Goal: Task Accomplishment & Management: Manage account settings

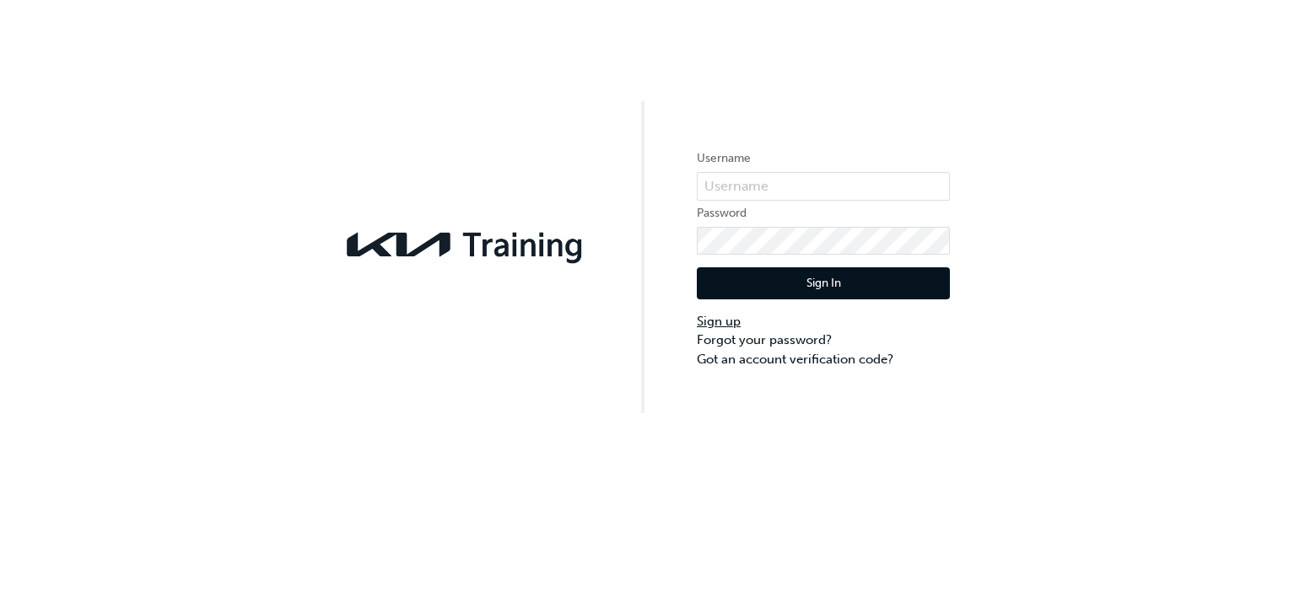
click at [724, 325] on link "Sign up" at bounding box center [823, 321] width 253 height 19
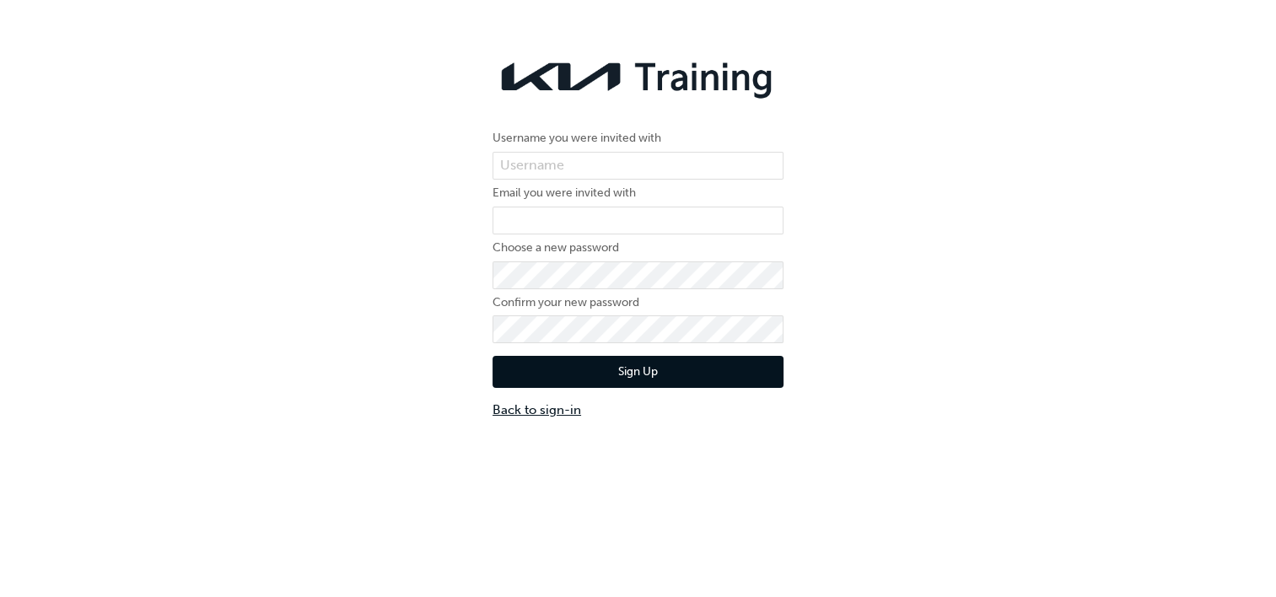
click at [556, 415] on link "Back to sign-in" at bounding box center [638, 410] width 291 height 19
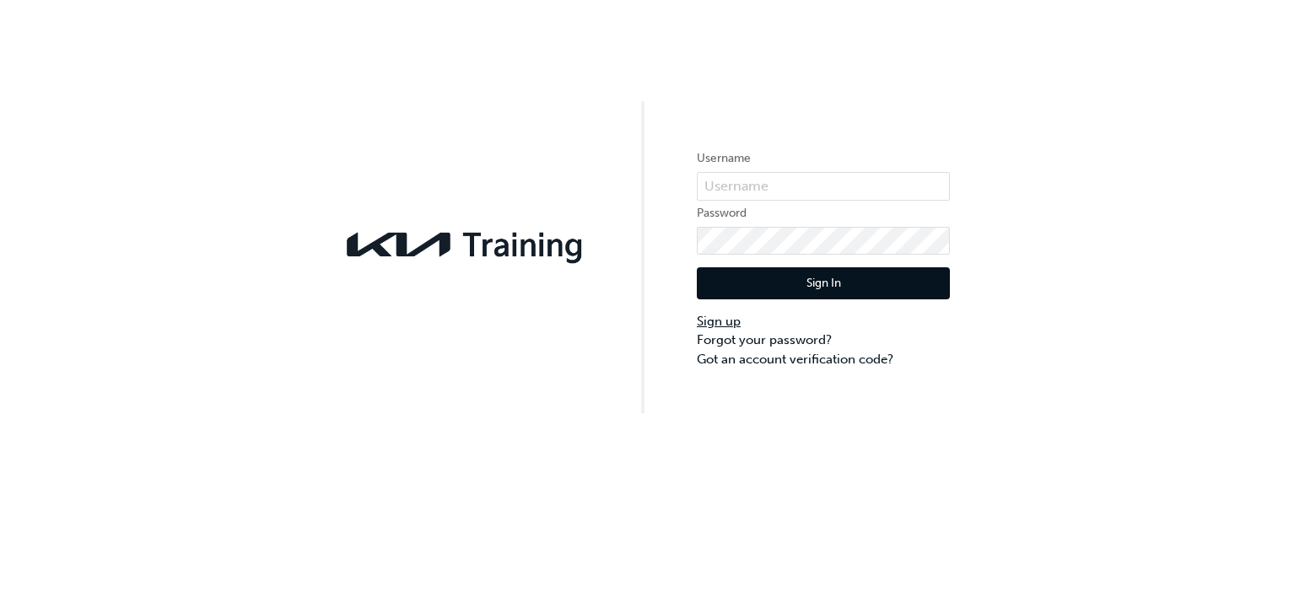
click at [733, 323] on link "Sign up" at bounding box center [823, 321] width 253 height 19
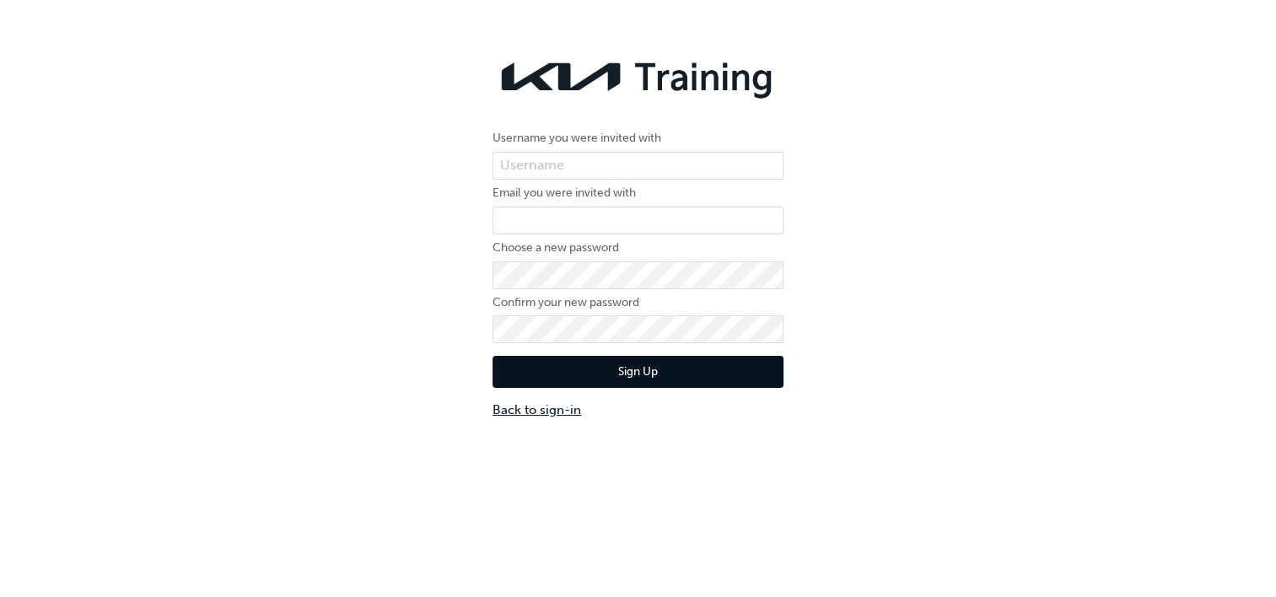
click at [540, 411] on link "Back to sign-in" at bounding box center [638, 410] width 291 height 19
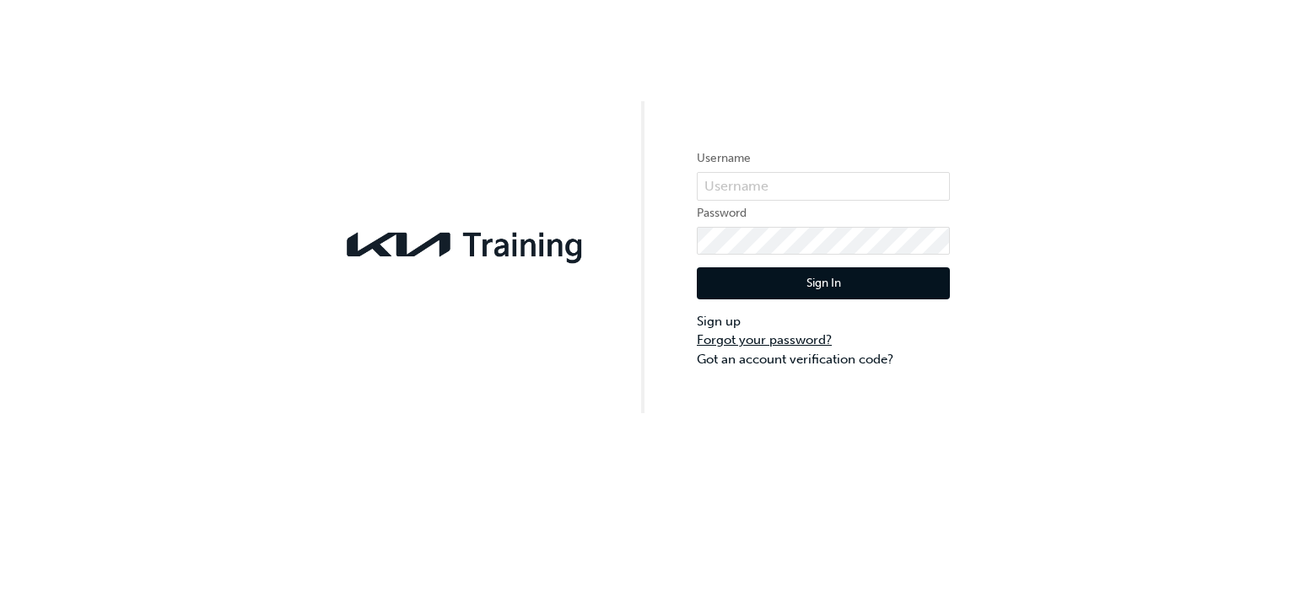
click at [762, 340] on link "Forgot your password?" at bounding box center [823, 340] width 253 height 19
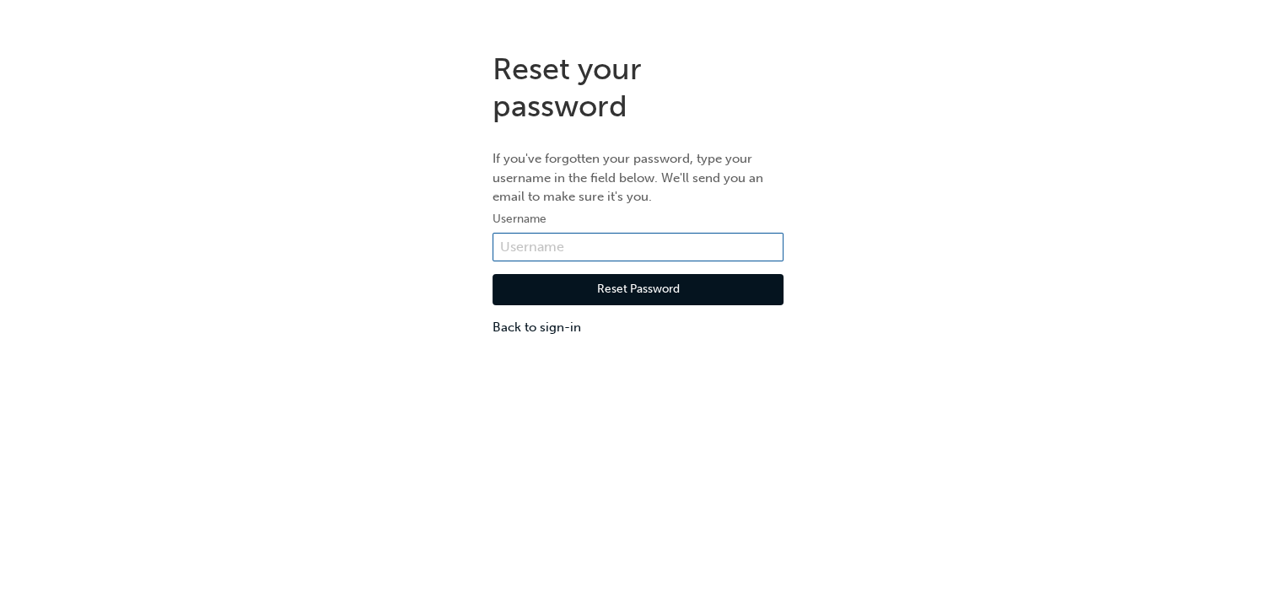
click at [553, 251] on input "text" at bounding box center [638, 247] width 291 height 29
type input "[EMAIL_ADDRESS][DOMAIN_NAME]"
click at [589, 288] on button "Reset Password" at bounding box center [638, 290] width 291 height 32
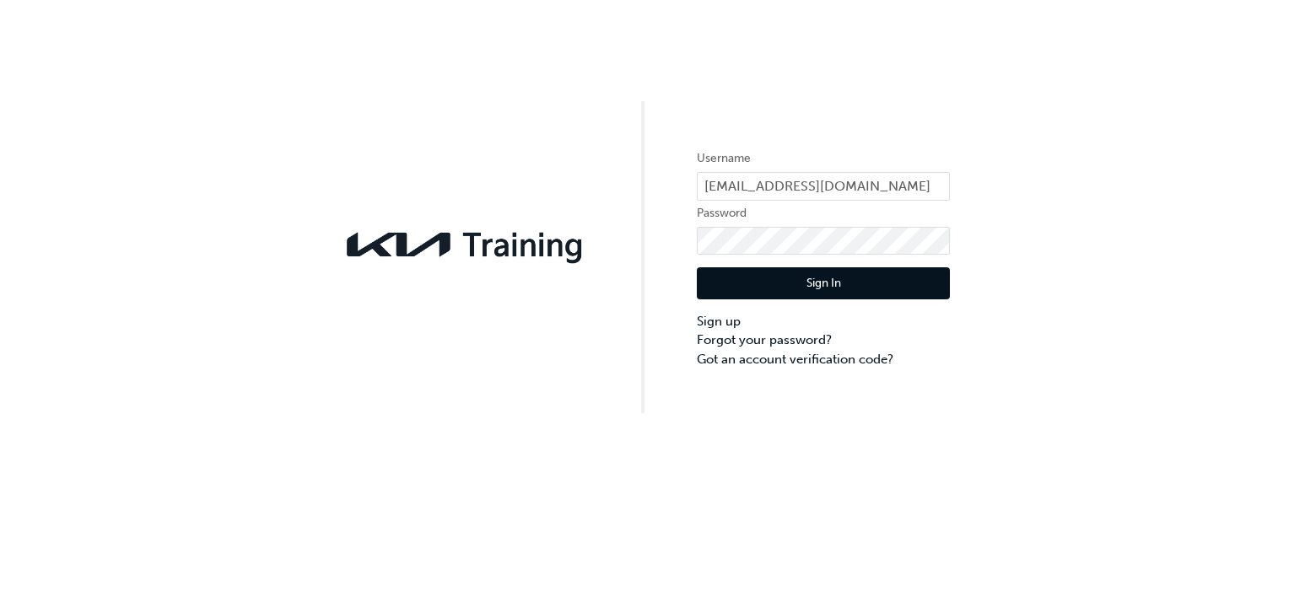
type input "[EMAIL_ADDRESS][DOMAIN_NAME]"
click button "Sign In" at bounding box center [823, 283] width 253 height 32
